Goal: Transaction & Acquisition: Purchase product/service

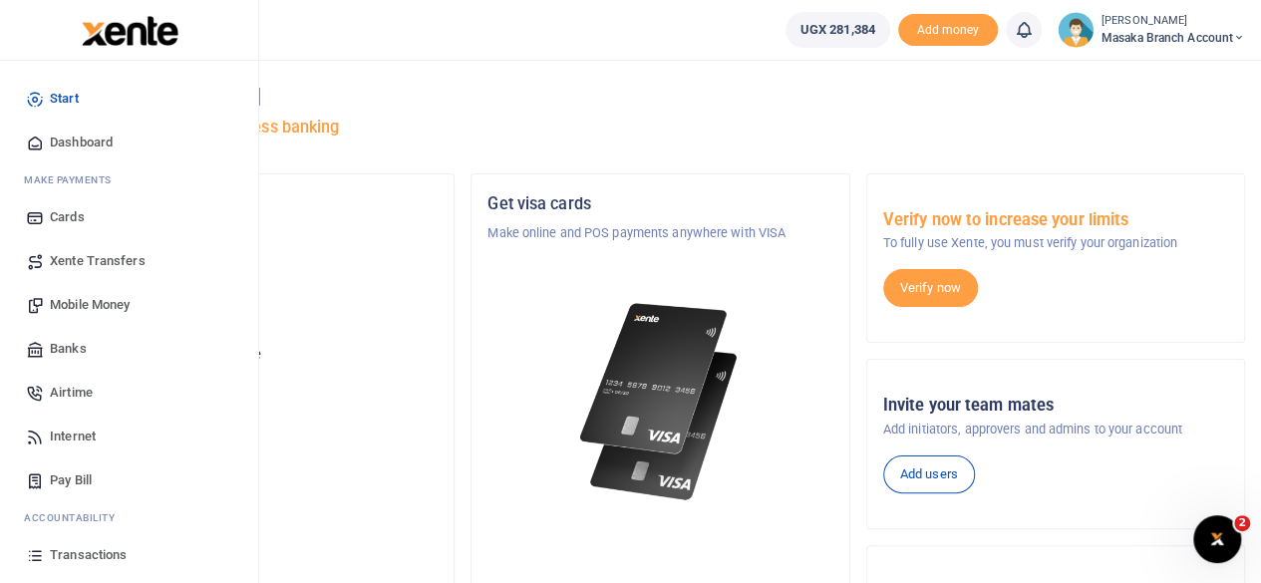
click at [110, 312] on span "Mobile Money" at bounding box center [90, 305] width 80 height 20
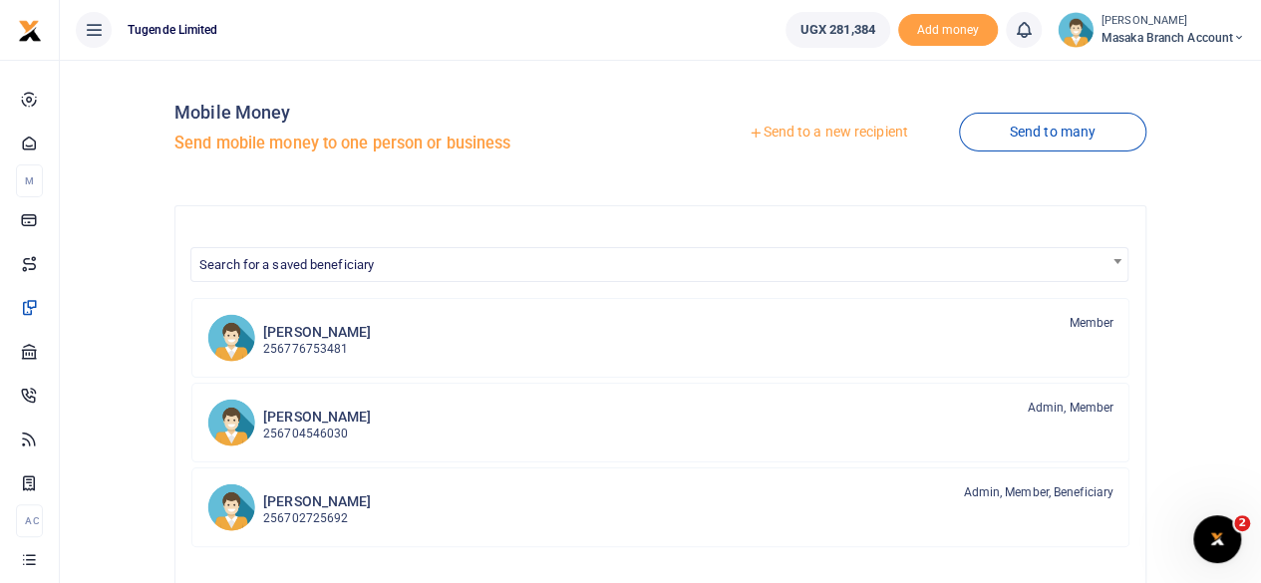
click at [849, 136] on link "Send to a new recipient" at bounding box center [828, 133] width 260 height 36
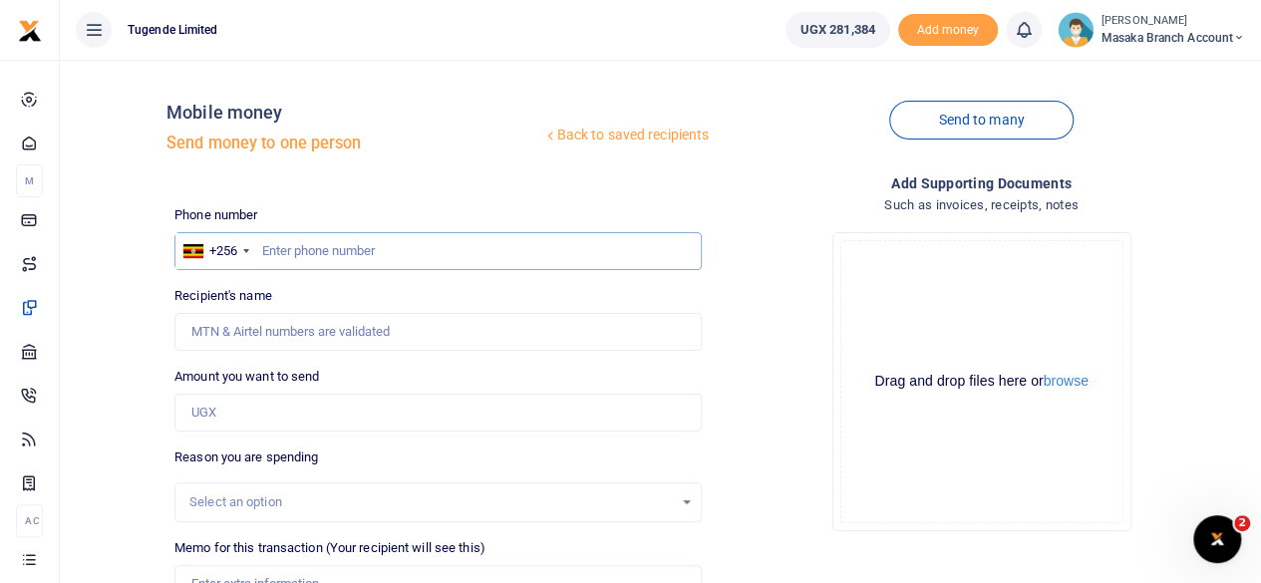
click at [337, 250] on input "text" at bounding box center [437, 251] width 527 height 38
type input "771463056"
type input "[PERSON_NAME]"
type input "771463056"
click at [314, 401] on input "Amount you want to send" at bounding box center [437, 413] width 527 height 38
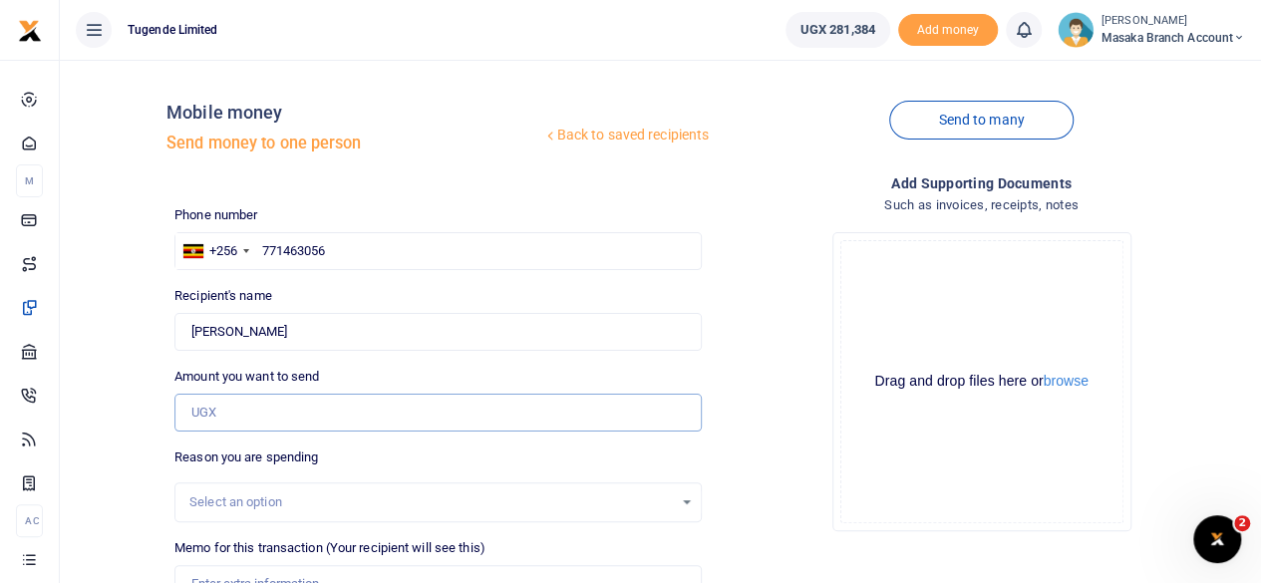
type input "1"
type input "0"
click at [231, 408] on input "0" at bounding box center [437, 413] width 527 height 38
type input "84,000"
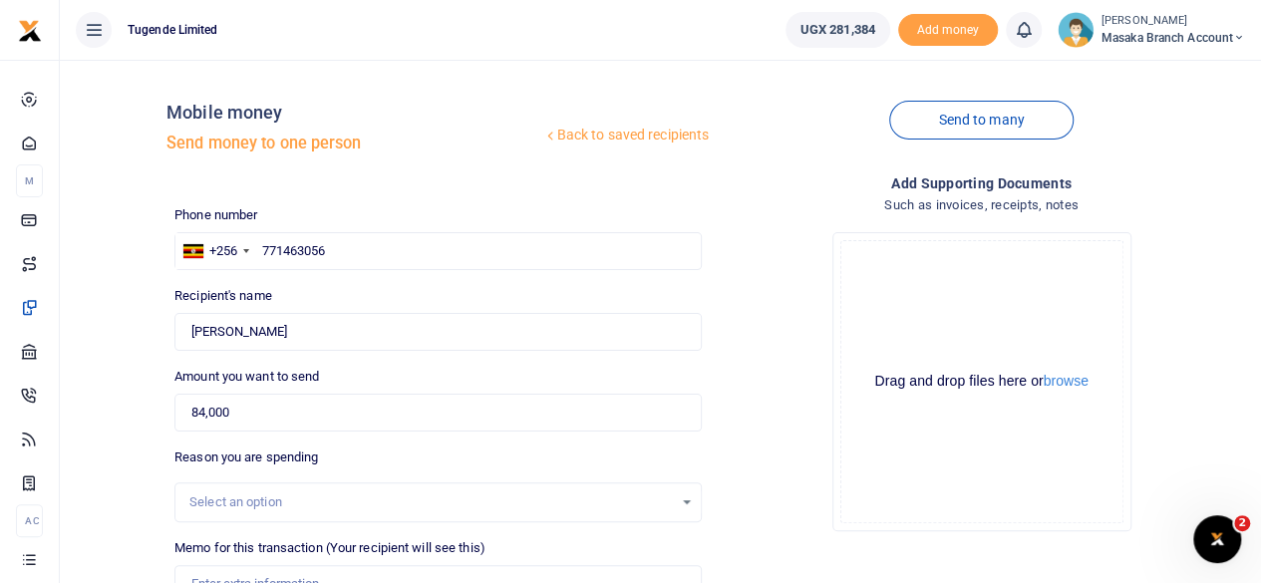
click at [413, 497] on div "Select an option" at bounding box center [430, 502] width 483 height 20
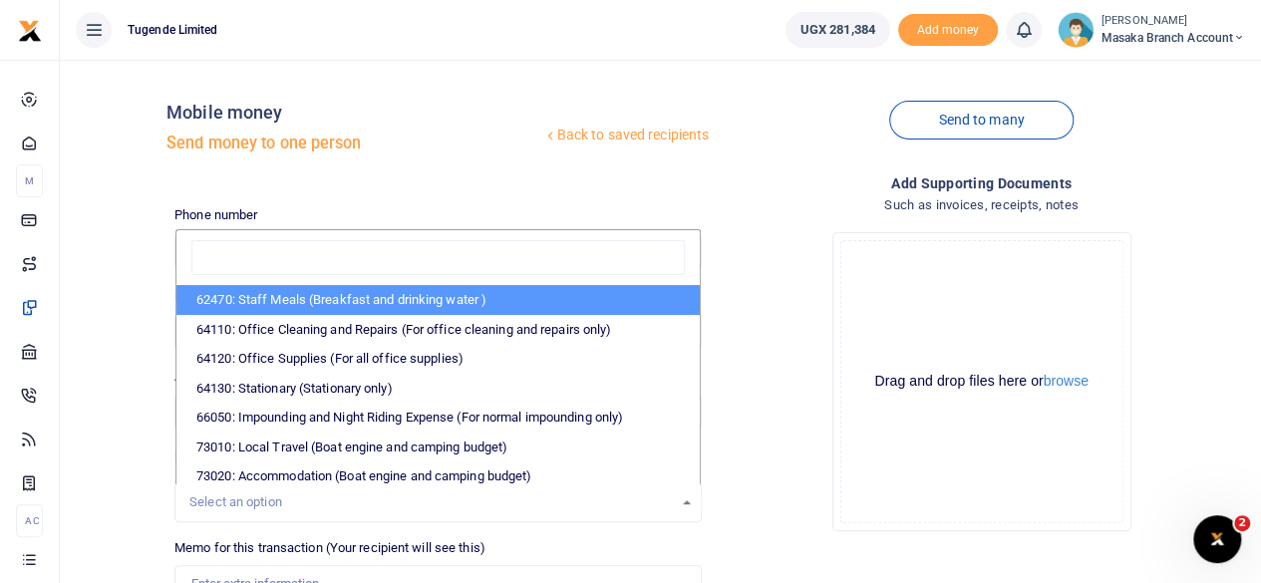
click at [397, 302] on li "62470: Staff Meals (Breakfast and drinking water )" at bounding box center [437, 300] width 523 height 30
select select "23"
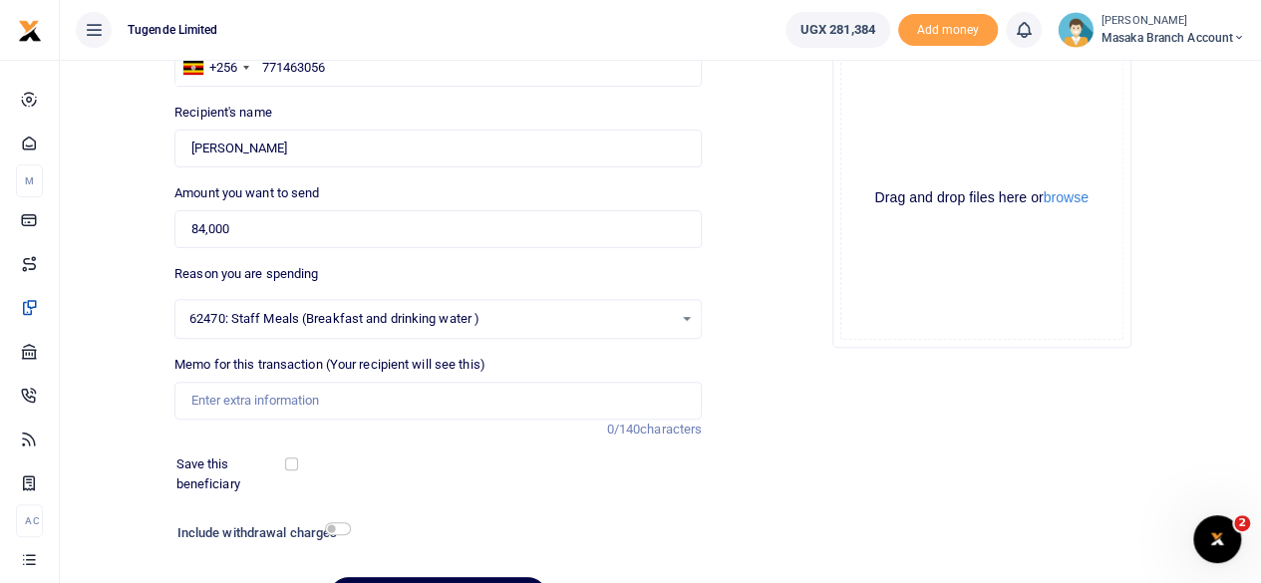
scroll to position [199, 0]
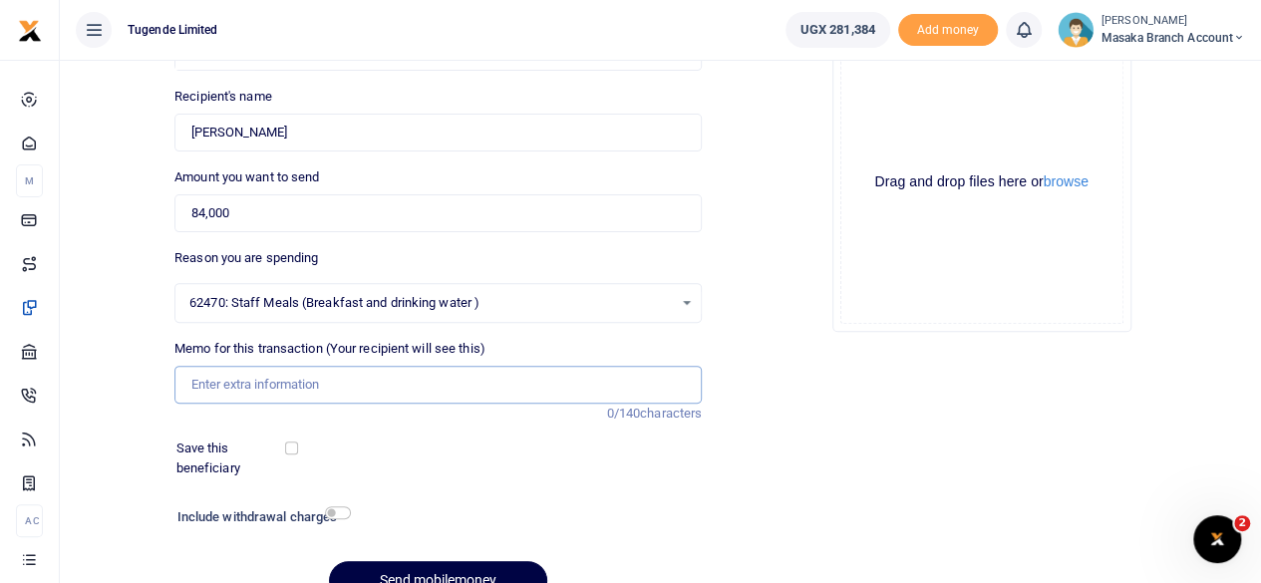
click at [417, 389] on input "Memo for this transaction (Your recipient will see this)" at bounding box center [437, 385] width 527 height 38
type input "TLUG016324 Staff breakfast"
click at [348, 509] on input "checkbox" at bounding box center [338, 512] width 26 height 13
checkbox input "true"
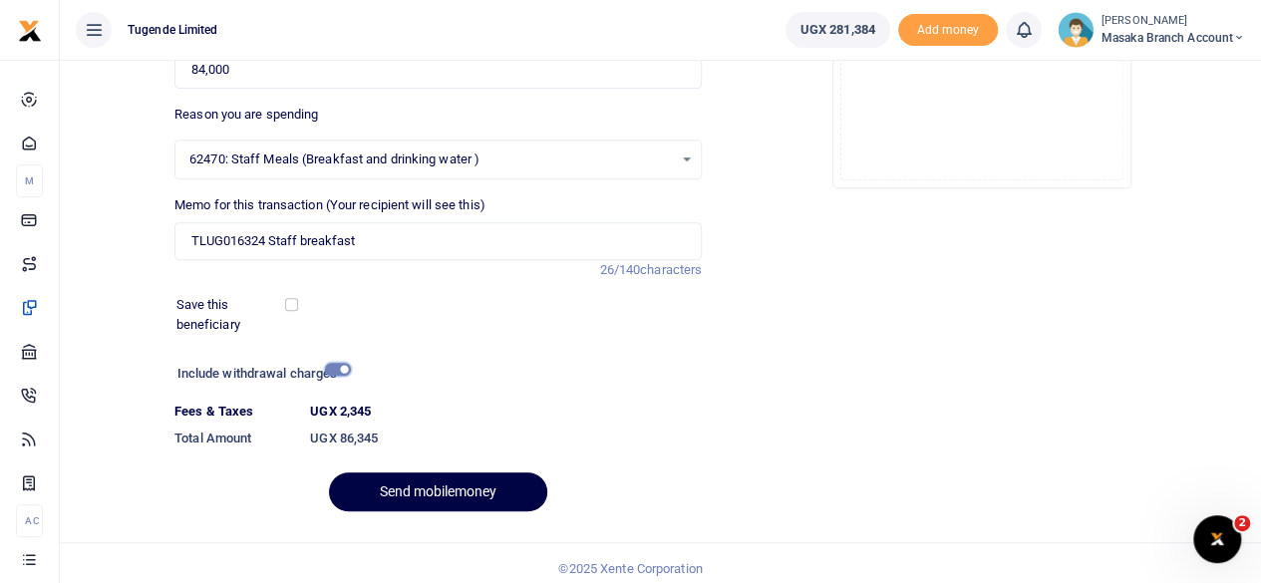
scroll to position [353, 0]
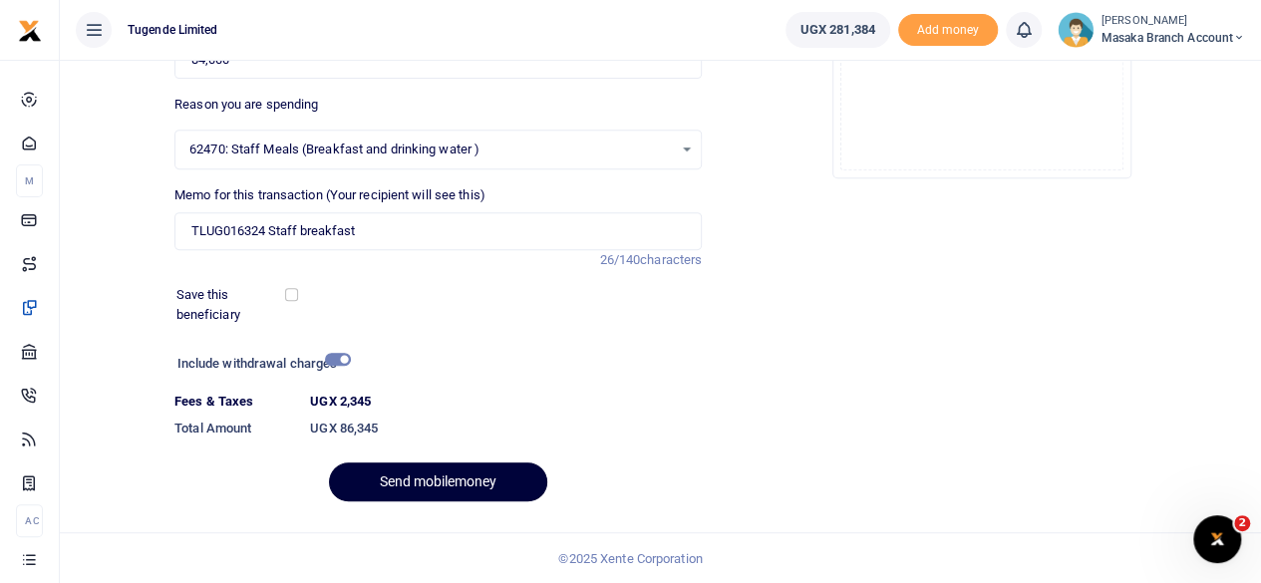
click at [446, 479] on button "Send mobilemoney" at bounding box center [438, 481] width 218 height 39
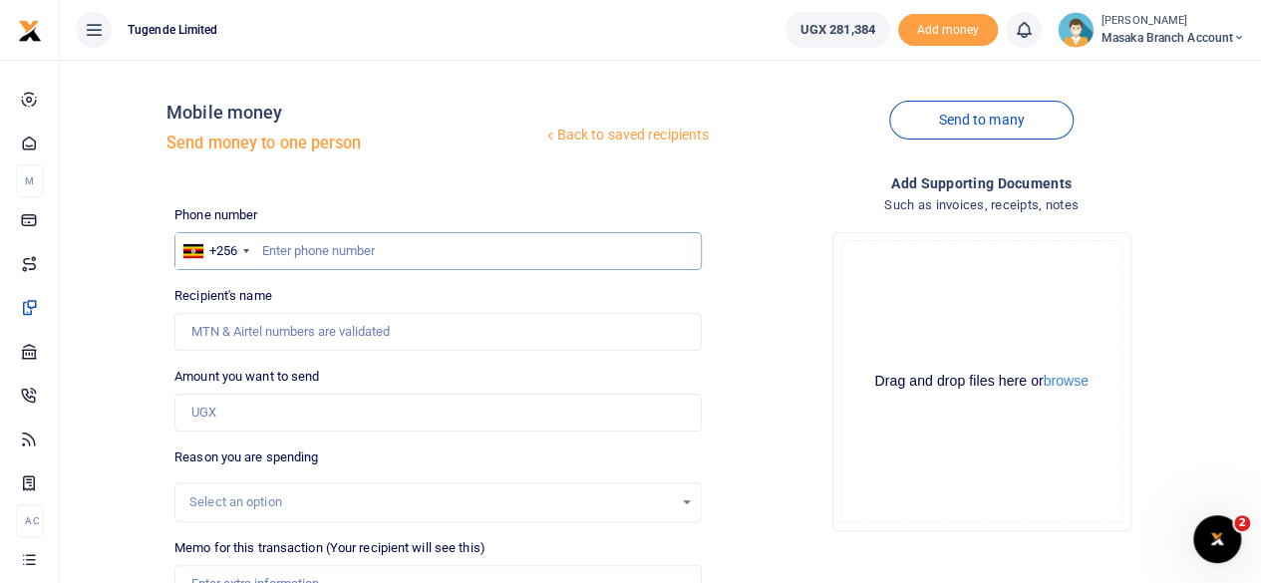
click at [390, 254] on input "text" at bounding box center [437, 251] width 527 height 38
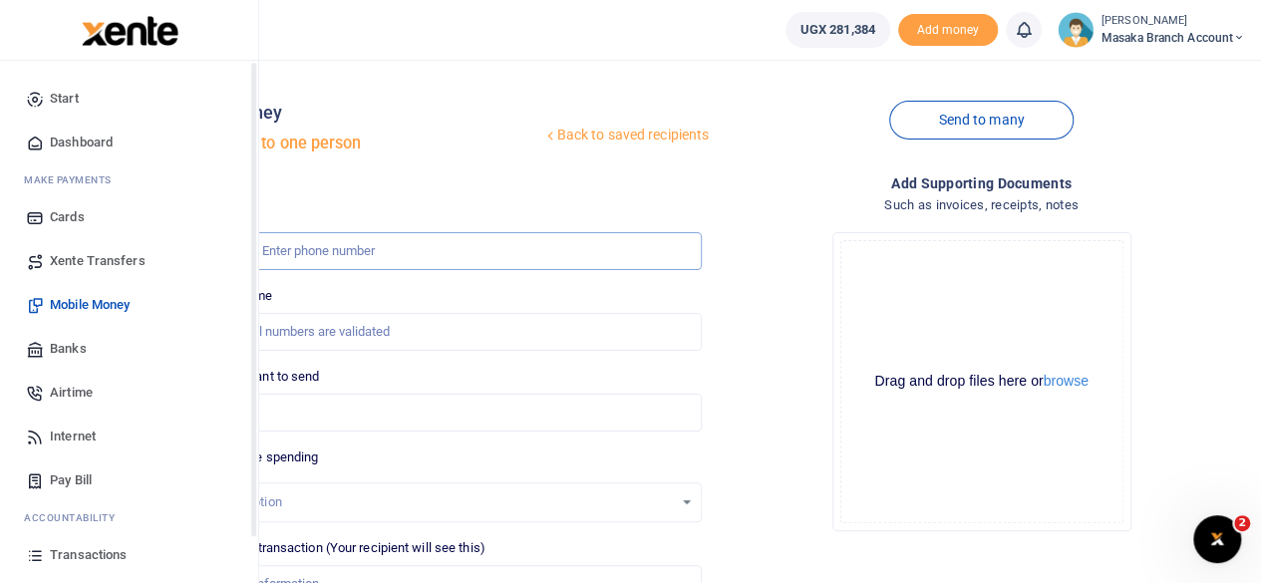
scroll to position [128, 0]
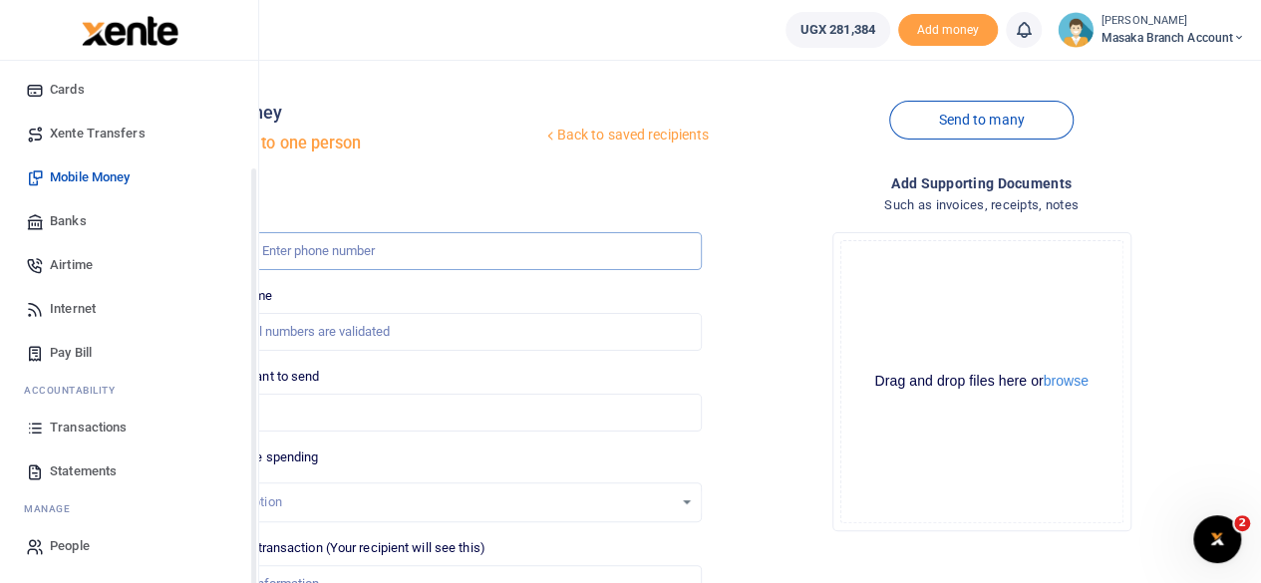
click at [255, 547] on div "Start Dashboard M ake Payments Cards Xente Transfers Mobile Money Banks Airtime…" at bounding box center [129, 258] width 258 height 651
click at [98, 461] on span "Statements" at bounding box center [83, 471] width 67 height 20
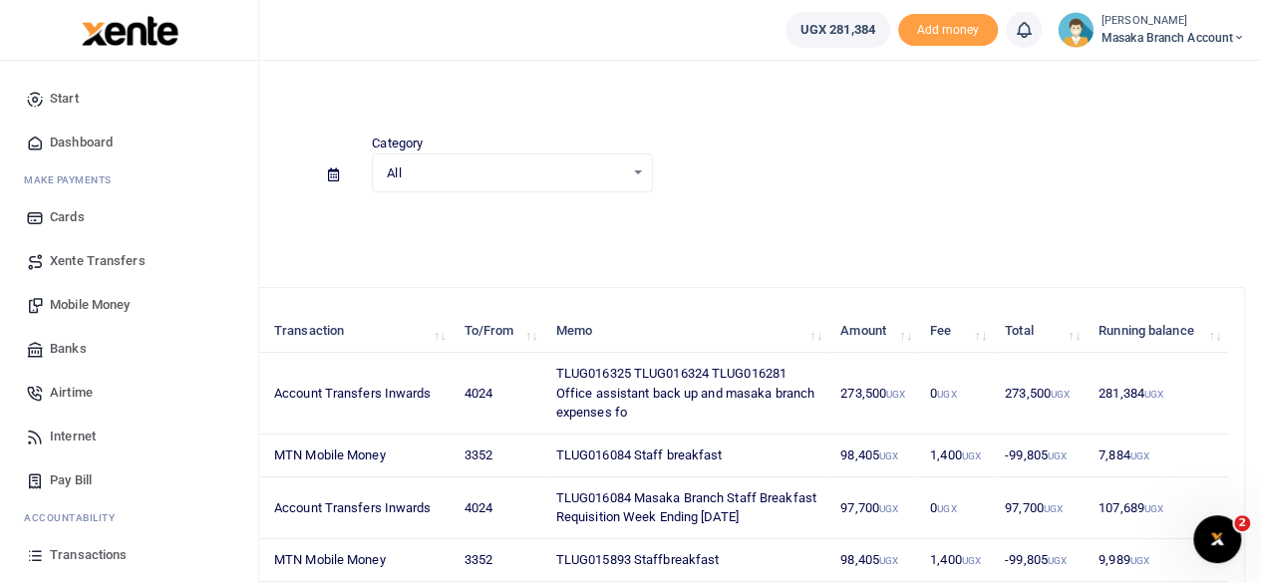
click at [115, 557] on span "Transactions" at bounding box center [88, 555] width 77 height 20
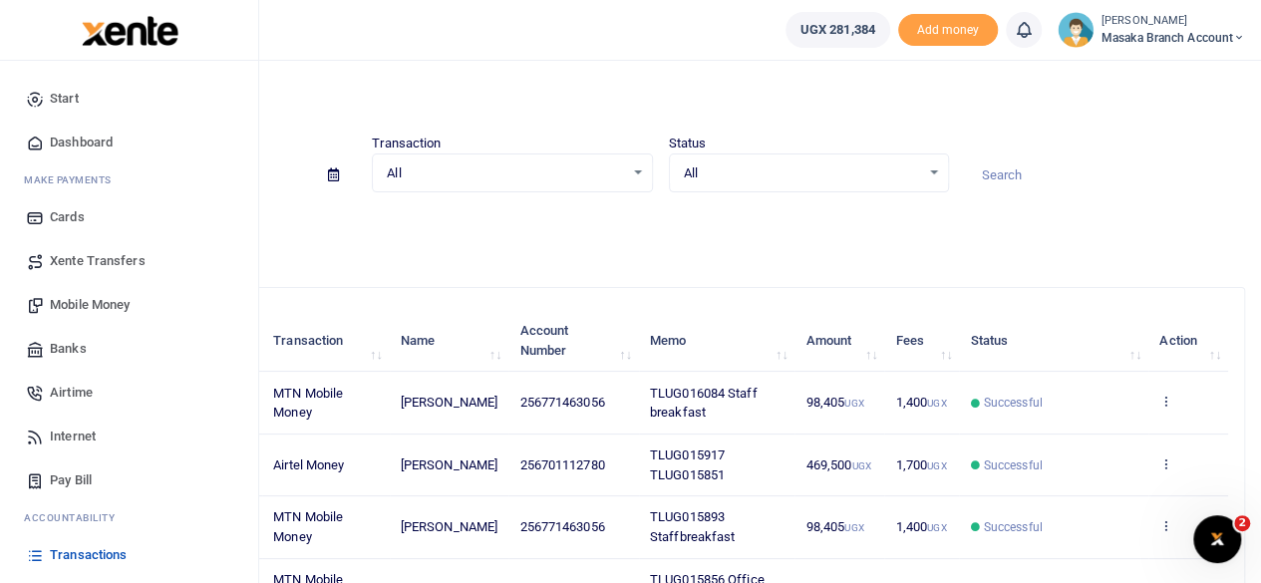
click at [118, 267] on span "Xente Transfers" at bounding box center [98, 261] width 96 height 20
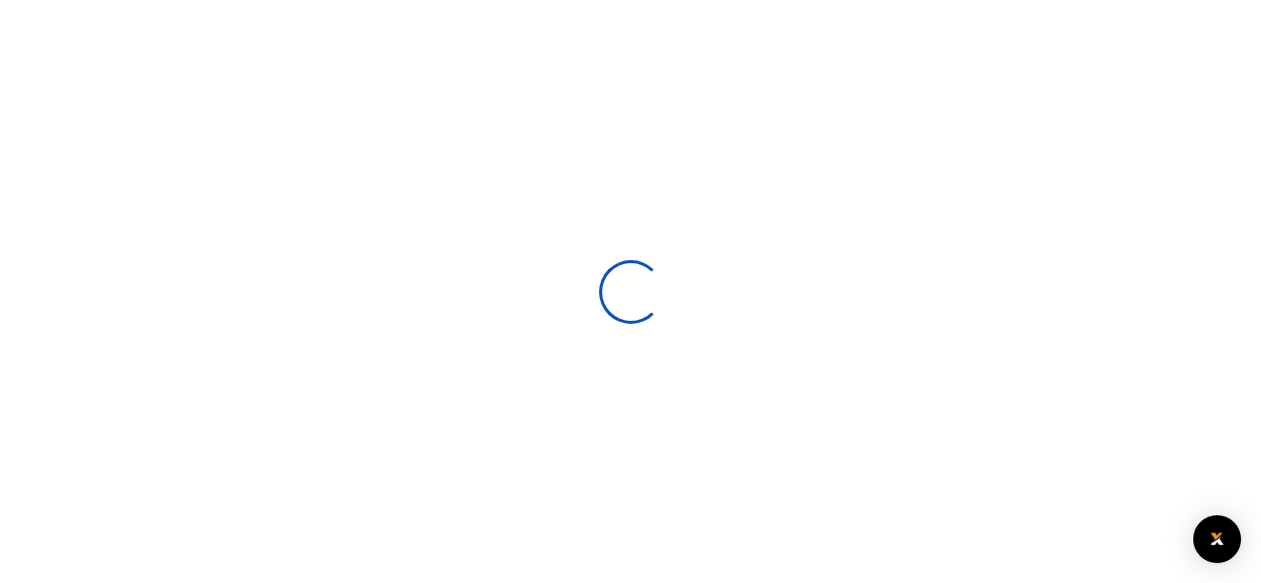
select select
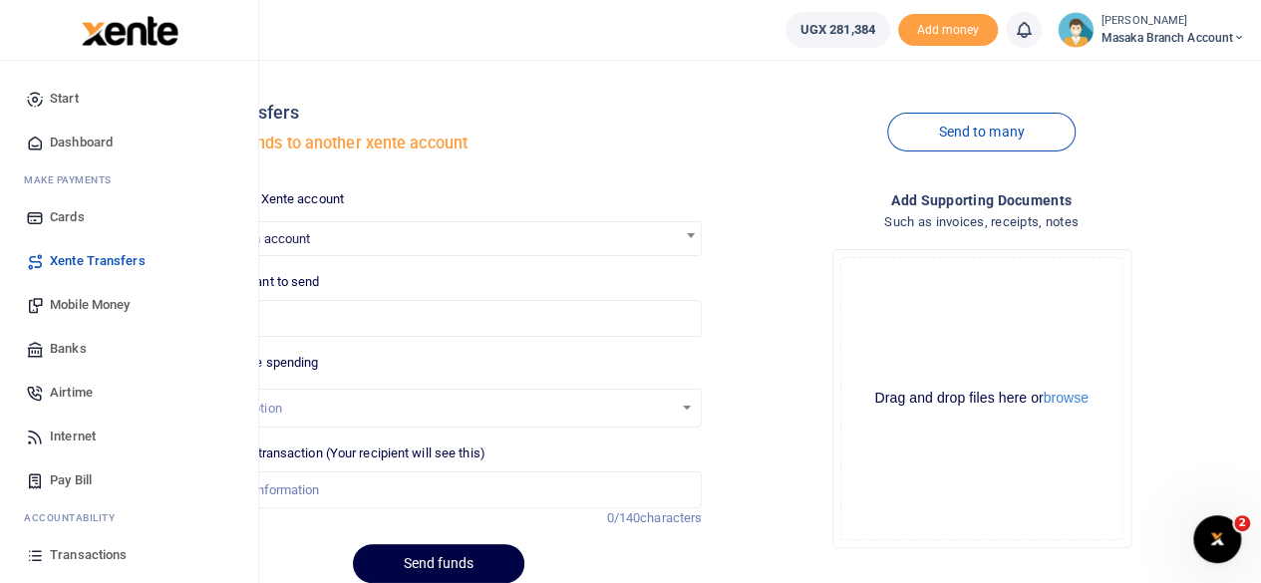
click at [112, 551] on span "Transactions" at bounding box center [88, 555] width 77 height 20
